Goal: Check status: Check status

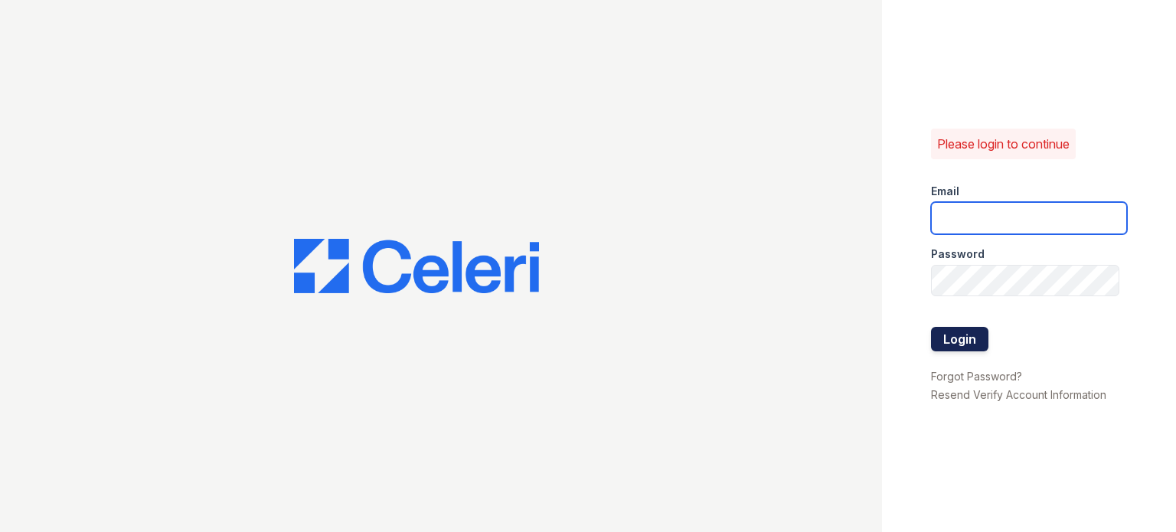
type input "ashley.marcellis@projectmanagementinc.net"
click at [961, 335] on button "Login" at bounding box center [959, 339] width 57 height 24
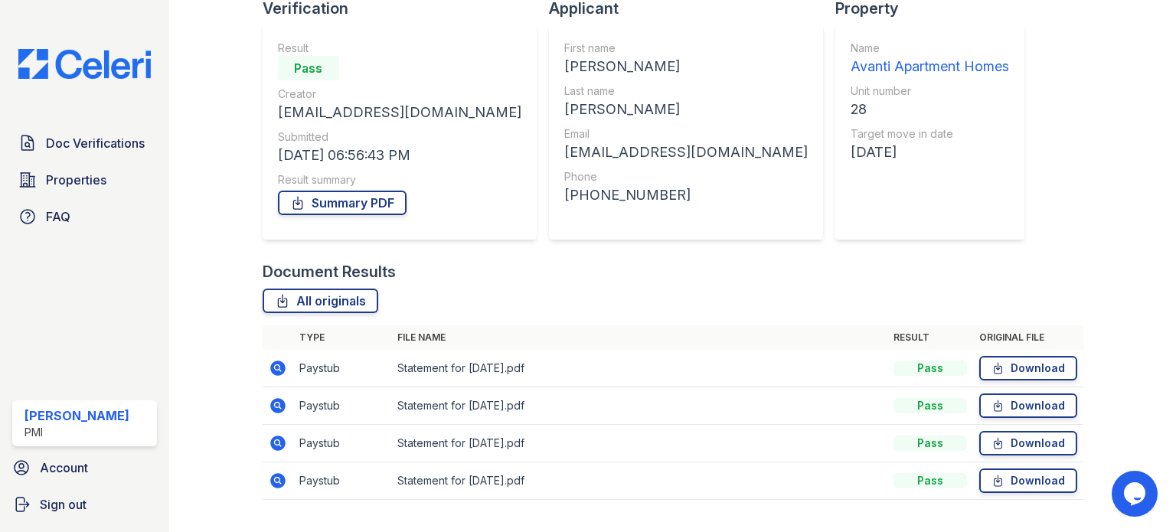
scroll to position [193, 0]
